Goal: Entertainment & Leisure: Browse casually

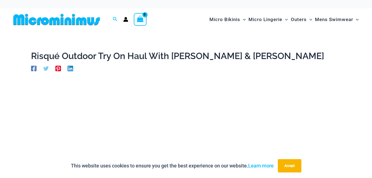
click at [56, 22] on img at bounding box center [56, 19] width 91 height 12
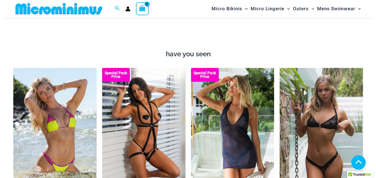
scroll to position [412, 0]
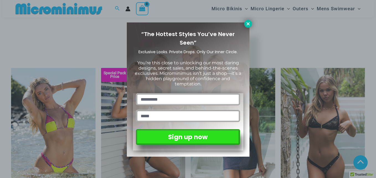
click at [248, 25] on icon at bounding box center [247, 23] width 5 height 5
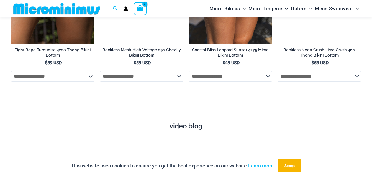
scroll to position [1765, 0]
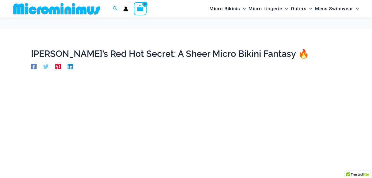
scroll to position [79, 0]
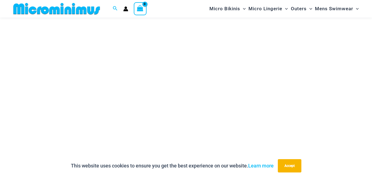
scroll to position [78, 0]
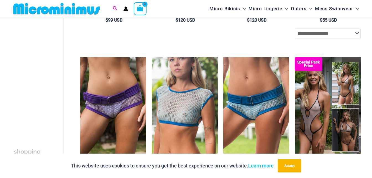
scroll to position [164, 0]
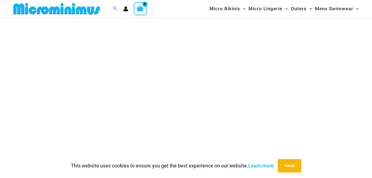
scroll to position [78, 0]
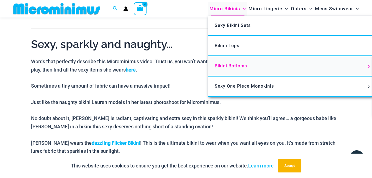
scroll to position [294, 0]
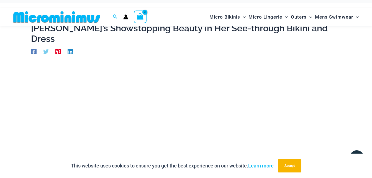
scroll to position [50, 0]
